Goal: Task Accomplishment & Management: Manage account settings

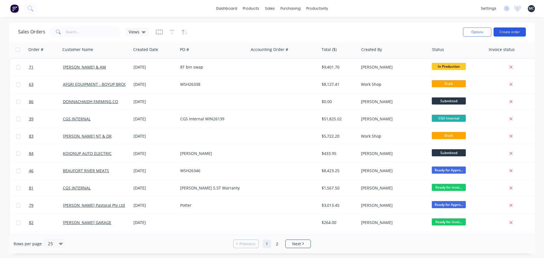
click at [508, 33] on button "Create order" at bounding box center [509, 31] width 32 height 9
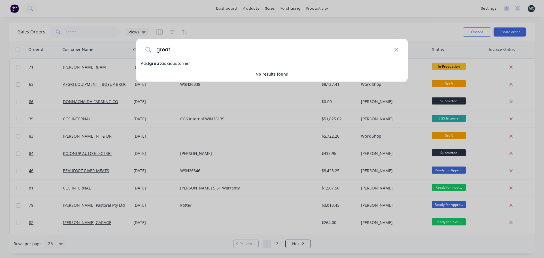
type input "great"
click at [172, 64] on span "Add great as a customer" at bounding box center [165, 64] width 49 height 6
select select "AU"
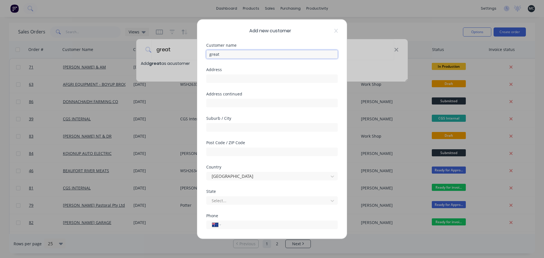
click at [250, 57] on input "great" at bounding box center [271, 54] width 131 height 8
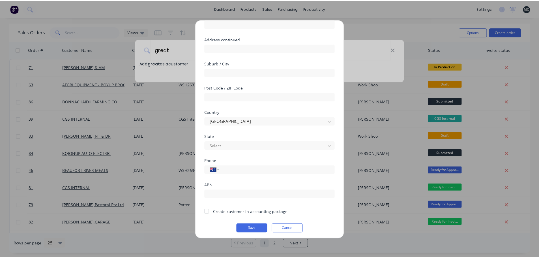
scroll to position [57, 0]
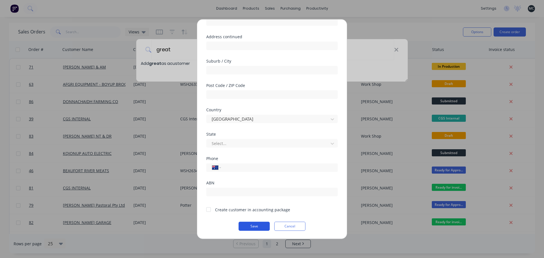
type input "Great Southern Earthmoving"
click at [251, 225] on button "Save" at bounding box center [253, 225] width 31 height 9
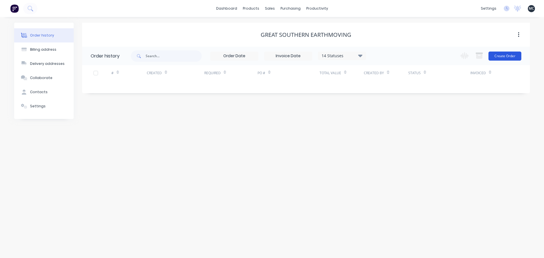
click at [501, 55] on button "Create Order" at bounding box center [504, 56] width 33 height 9
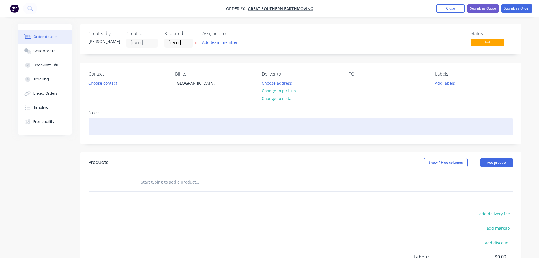
click at [100, 123] on div at bounding box center [301, 126] width 425 height 17
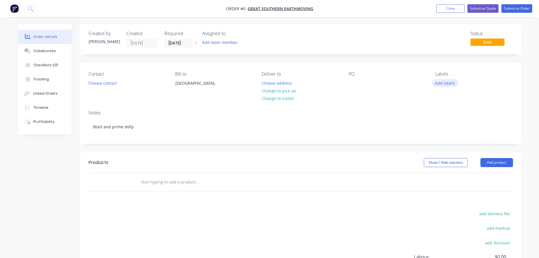
click at [443, 82] on div "Order details Collaborate Checklists 0/0 Tracking Linked Orders Timeline Profit…" at bounding box center [269, 180] width 515 height 312
click at [451, 82] on button "Add labels" at bounding box center [445, 83] width 26 height 8
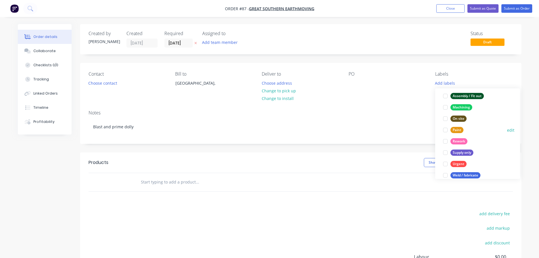
scroll to position [45, 0]
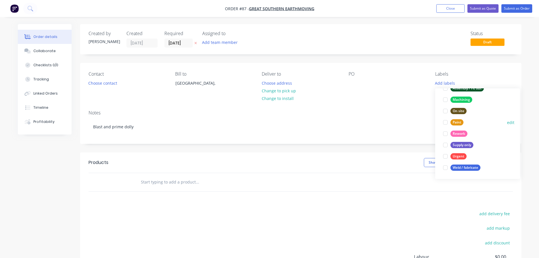
click at [446, 124] on div at bounding box center [445, 122] width 11 height 11
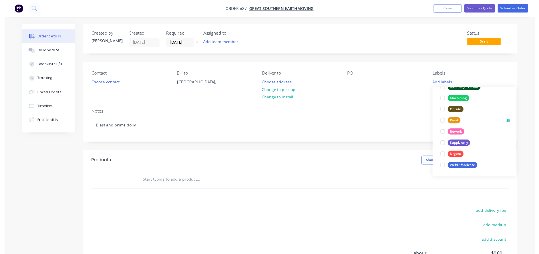
scroll to position [11, 0]
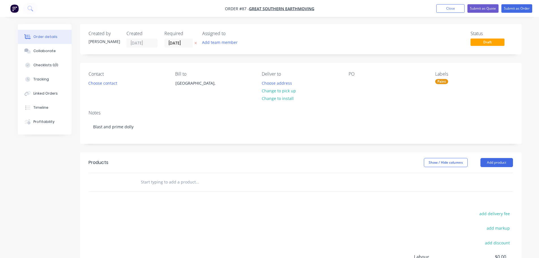
click at [359, 95] on div "PO" at bounding box center [388, 84] width 78 height 26
click at [353, 84] on div at bounding box center [353, 83] width 9 height 8
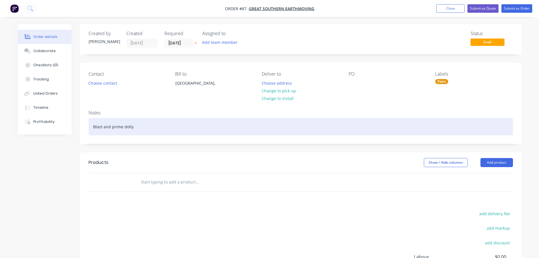
click at [321, 119] on div "Blast and prime dolly" at bounding box center [301, 126] width 425 height 17
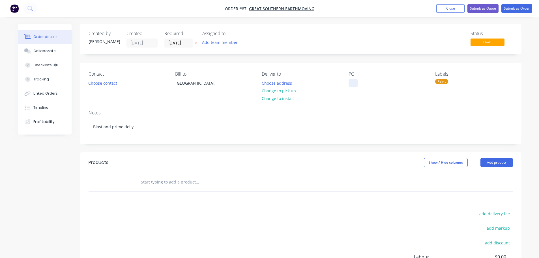
click at [353, 85] on div at bounding box center [353, 83] width 9 height 8
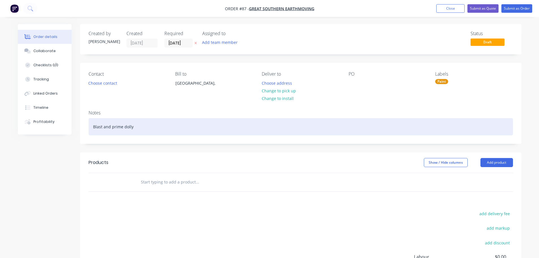
click at [341, 126] on div "Blast and prime dolly" at bounding box center [301, 126] width 425 height 17
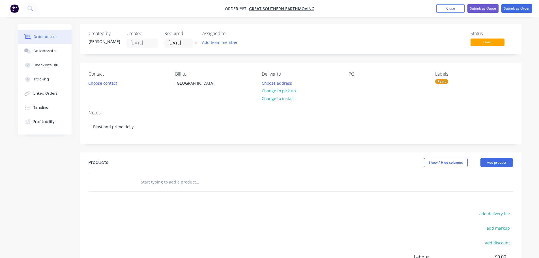
click at [351, 88] on div "PO" at bounding box center [388, 84] width 78 height 26
click at [351, 81] on div at bounding box center [353, 83] width 9 height 8
click at [514, 8] on button "Submit as Order" at bounding box center [517, 8] width 31 height 8
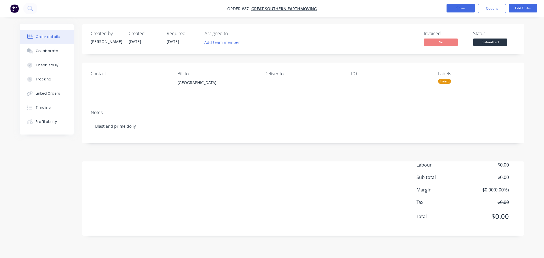
click at [455, 9] on button "Close" at bounding box center [460, 8] width 28 height 8
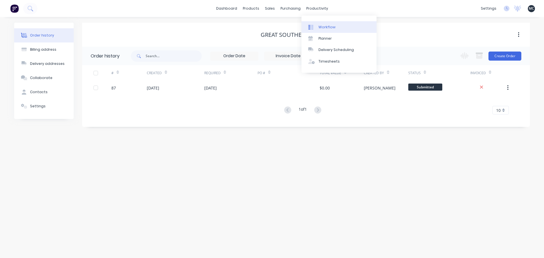
click at [324, 28] on div "Workflow" at bounding box center [326, 27] width 17 height 5
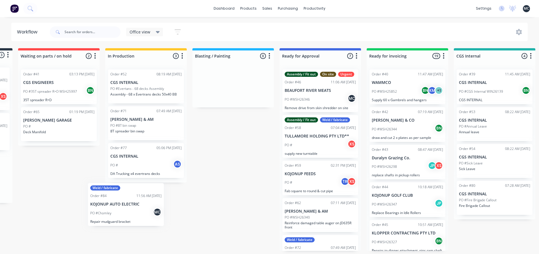
scroll to position [1, 80]
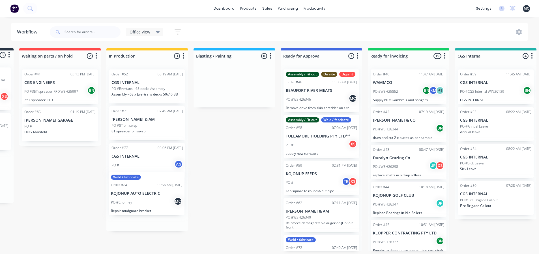
drag, startPoint x: 49, startPoint y: 87, endPoint x: 145, endPoint y: 193, distance: 143.3
click at [145, 193] on div "Submitted 3 Status colour #273444 hex #273444 Save Cancel Summaries Total order…" at bounding box center [306, 149] width 780 height 202
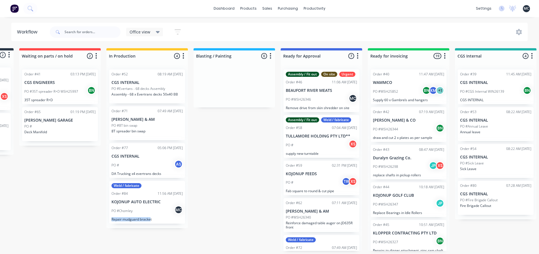
drag, startPoint x: 149, startPoint y: 253, endPoint x: 78, endPoint y: 247, distance: 71.4
click at [75, 248] on div "Submitted 2 Status colour #273444 hex #273444 Save Cancel Summaries Total order…" at bounding box center [306, 149] width 780 height 202
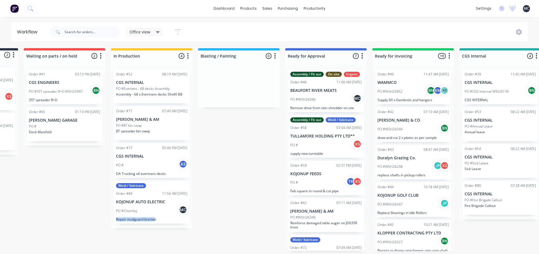
scroll to position [1, 0]
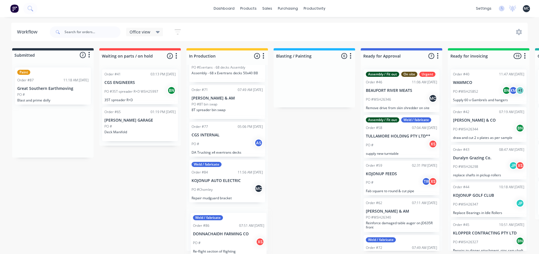
drag, startPoint x: 35, startPoint y: 82, endPoint x: 211, endPoint y: 230, distance: 230.0
click at [212, 230] on div "Submitted 2 Status colour #273444 hex #273444 Save Cancel Summaries Total order…" at bounding box center [386, 149] width 780 height 202
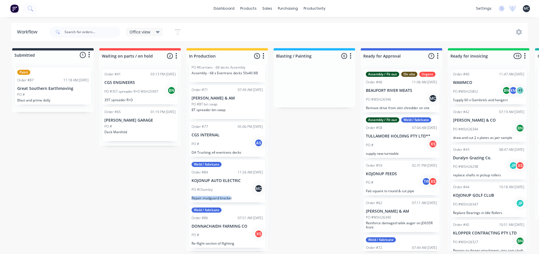
scroll to position [18, 0]
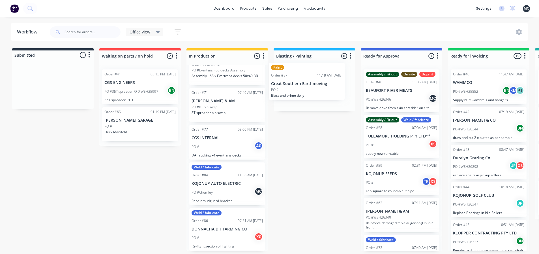
drag, startPoint x: 39, startPoint y: 91, endPoint x: 296, endPoint y: 89, distance: 256.8
click at [296, 89] on div "Submitted 1 Status colour #273444 hex #273444 Save Cancel Summaries Total order…" at bounding box center [386, 149] width 780 height 202
click at [217, 185] on div "Weld / fabricate Order #84 11:56 AM [DATE] KOJONUP AUTO ELECTRIC PO #Chomley MC…" at bounding box center [227, 183] width 76 height 43
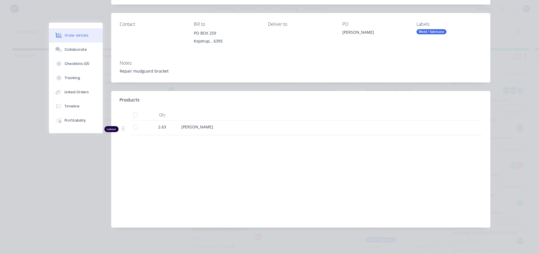
scroll to position [0, 0]
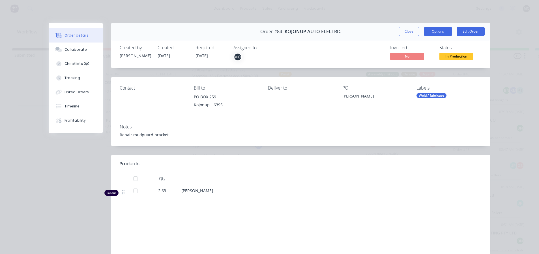
click at [435, 33] on button "Options" at bounding box center [438, 31] width 28 height 9
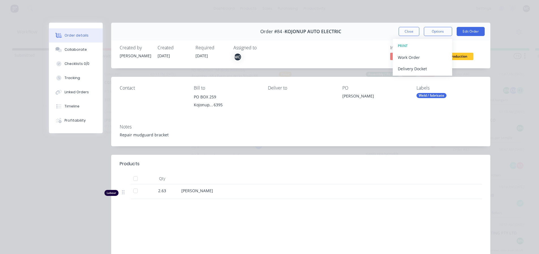
click at [392, 121] on div "Notes Repair mudguard bracket" at bounding box center [300, 132] width 379 height 27
click at [449, 54] on span "In Production" at bounding box center [457, 56] width 34 height 7
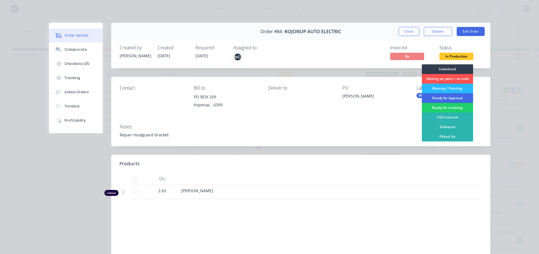
click at [441, 97] on div "Ready for Approval" at bounding box center [447, 98] width 51 height 10
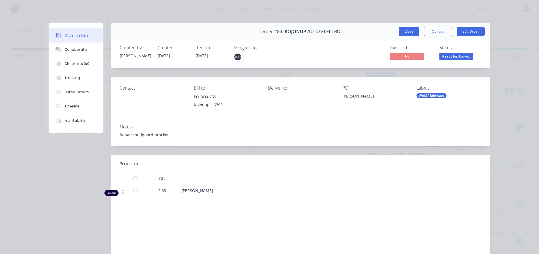
click at [408, 32] on button "Close" at bounding box center [409, 31] width 21 height 9
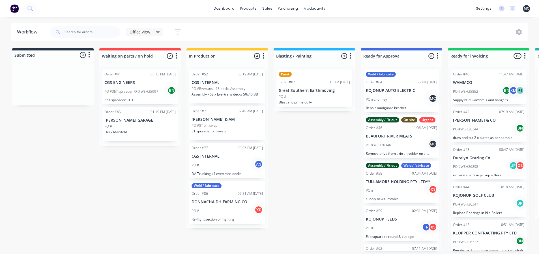
click at [300, 191] on div "Submitted 0 Status colour #273444 hex #273444 Save Cancel Summaries Total order…" at bounding box center [386, 149] width 780 height 202
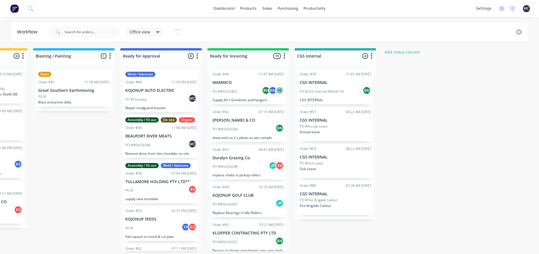
click at [477, 123] on div "Submitted 0 Status colour #273444 hex #273444 Save Cancel Summaries Total order…" at bounding box center [145, 149] width 780 height 202
click at [466, 138] on div "Submitted 0 Status colour #273444 hex #273444 Save Cancel Summaries Total order…" at bounding box center [145, 149] width 780 height 202
click at [499, 7] on div "settings No new notifications [PERSON_NAME] all as read [PERSON_NAME] mentioned…" at bounding box center [506, 8] width 66 height 8
click at [502, 8] on icon at bounding box center [502, 9] width 6 height 6
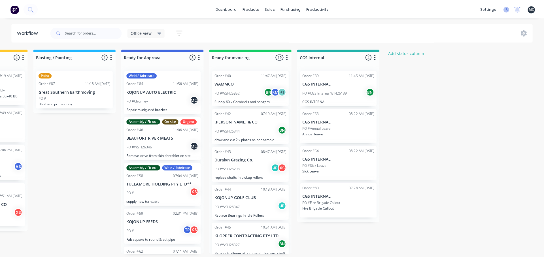
scroll to position [0, 236]
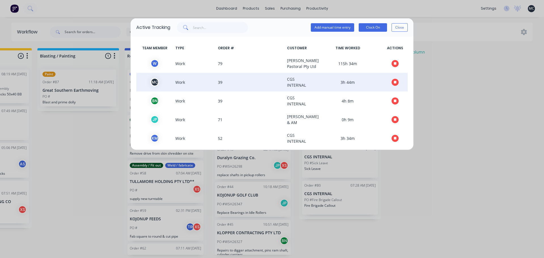
click at [393, 84] on icon "button" at bounding box center [394, 82] width 3 height 3
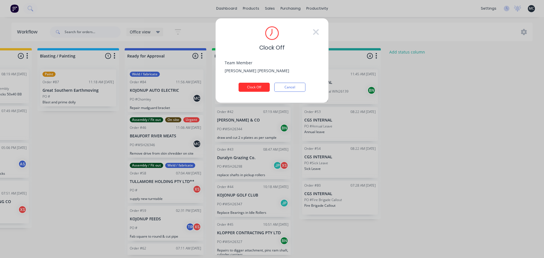
click at [253, 85] on button "Clock Off" at bounding box center [253, 87] width 31 height 9
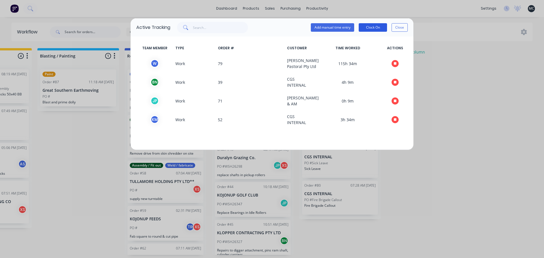
click at [369, 27] on button "Clock On" at bounding box center [372, 27] width 28 height 8
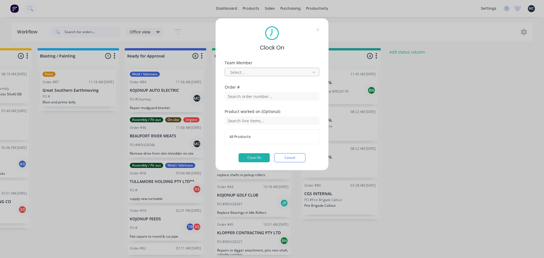
click at [243, 74] on div at bounding box center [268, 72] width 78 height 7
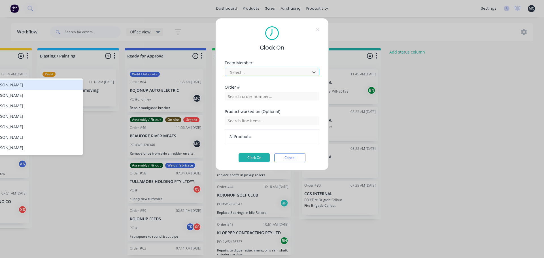
click at [275, 74] on div at bounding box center [268, 72] width 78 height 7
click at [274, 75] on div at bounding box center [268, 72] width 78 height 7
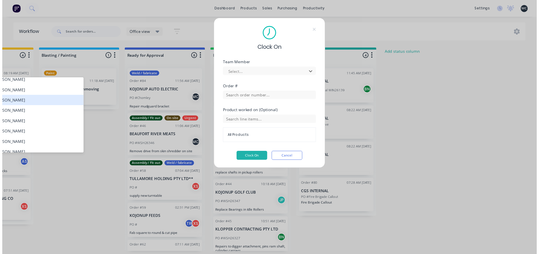
scroll to position [28, 0]
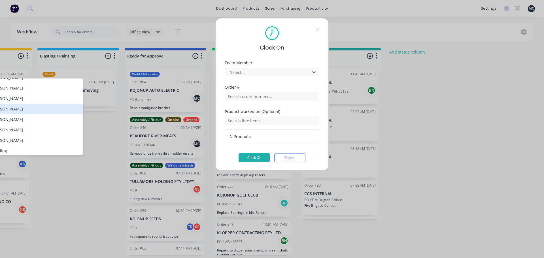
click at [16, 108] on div "[PERSON_NAME]" at bounding box center [35, 109] width 95 height 10
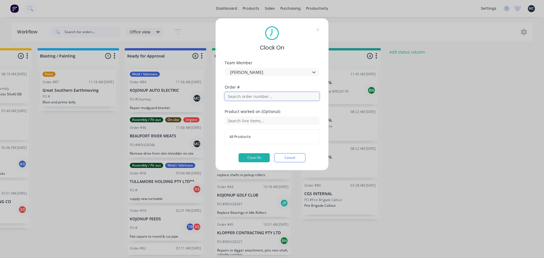
click at [260, 97] on input "text" at bounding box center [271, 96] width 95 height 8
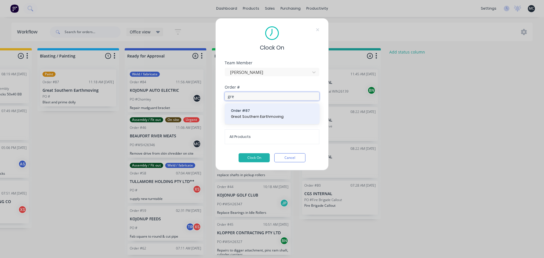
type input "gre"
click at [259, 115] on span "Great Southern Earthmoving" at bounding box center [272, 116] width 82 height 5
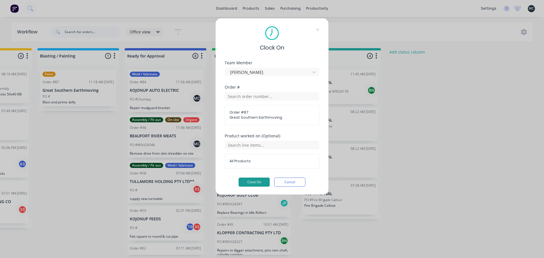
click at [255, 181] on button "Clock On" at bounding box center [253, 181] width 31 height 9
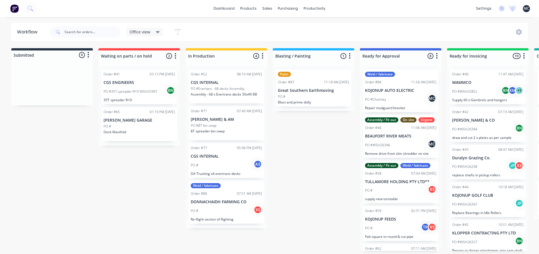
scroll to position [0, 0]
